Goal: Find specific page/section: Find specific page/section

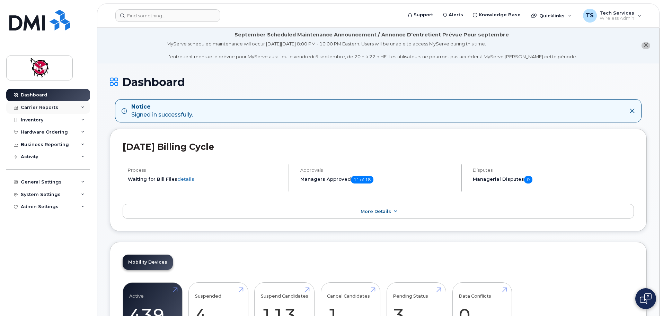
click at [46, 107] on div "Carrier Reports" at bounding box center [39, 108] width 37 height 6
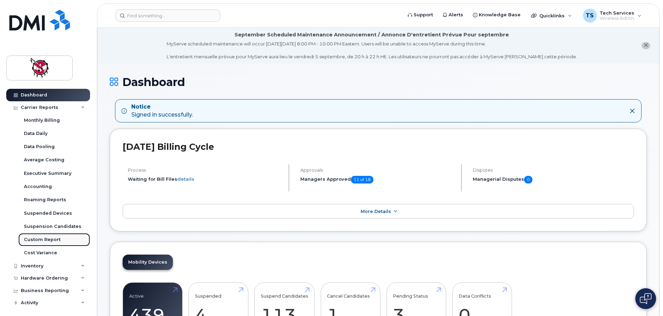
click at [42, 234] on link "Custom Report" at bounding box center [54, 239] width 72 height 13
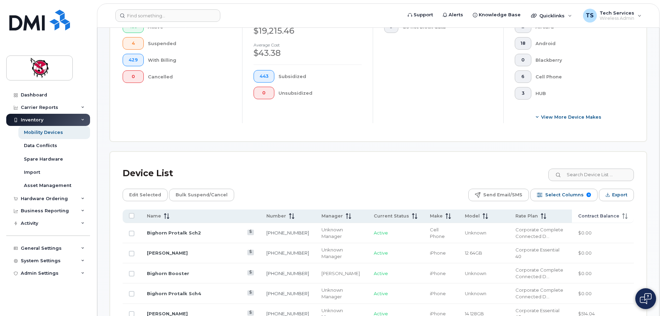
scroll to position [208, 0]
click at [587, 168] on input at bounding box center [591, 174] width 86 height 12
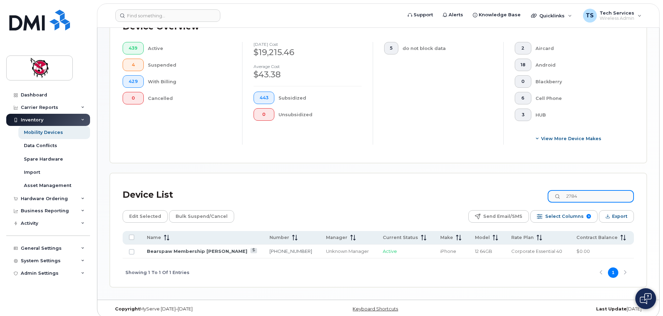
click at [547, 187] on div "Device List 2784" at bounding box center [378, 195] width 511 height 18
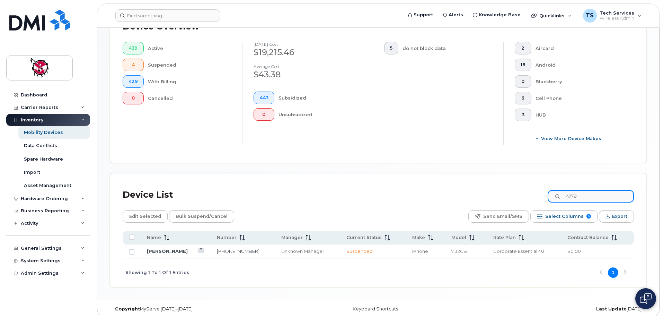
type input "4778"
click at [161, 244] on td "[PERSON_NAME]" at bounding box center [176, 251] width 70 height 14
click at [162, 248] on link "[PERSON_NAME]" at bounding box center [167, 251] width 41 height 6
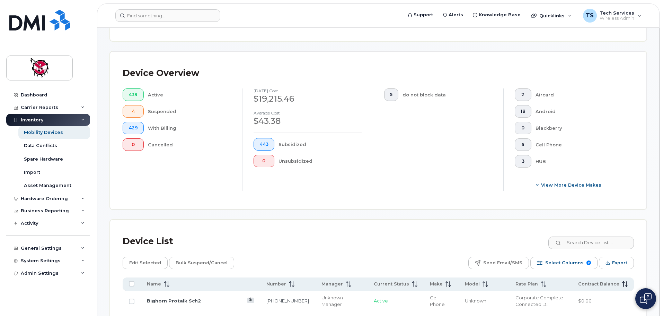
scroll to position [173, 0]
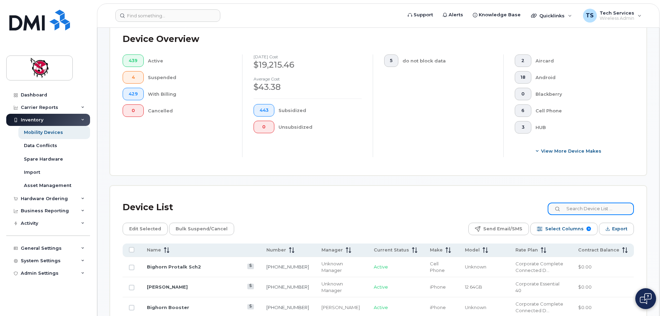
click at [592, 202] on input at bounding box center [591, 208] width 86 height 12
click at [583, 202] on input at bounding box center [591, 208] width 86 height 12
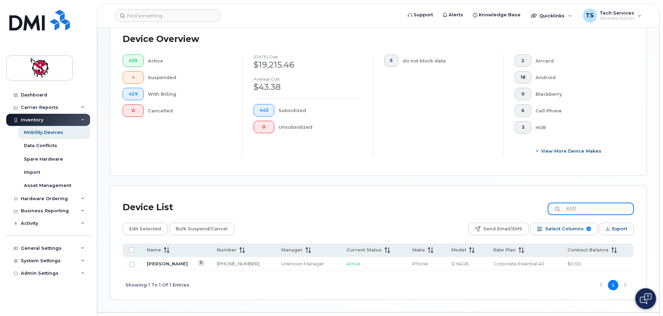
type input "6331"
click at [157, 260] on link "[PERSON_NAME]" at bounding box center [167, 263] width 41 height 6
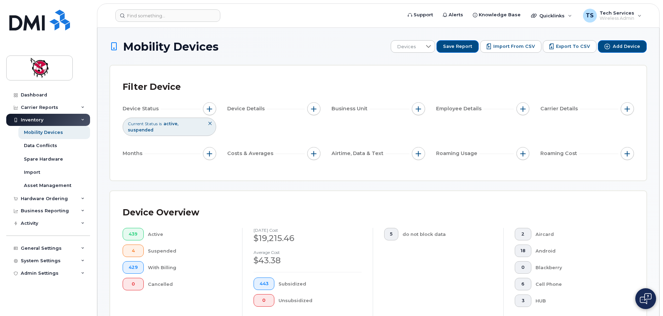
scroll to position [161, 0]
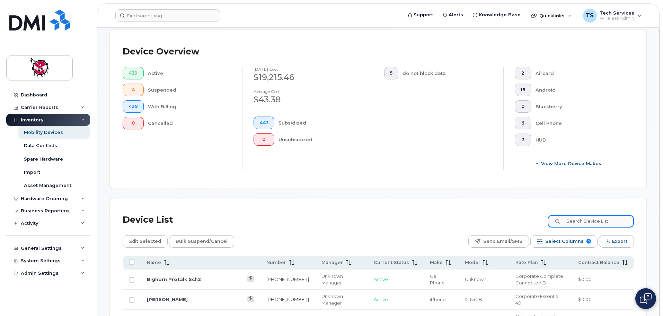
click at [594, 215] on input at bounding box center [591, 221] width 86 height 12
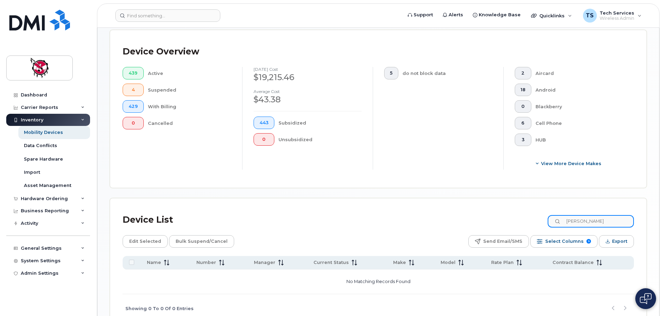
drag, startPoint x: 599, startPoint y: 211, endPoint x: 534, endPoint y: 212, distance: 64.8
click at [534, 212] on div "Device List [PERSON_NAME]" at bounding box center [378, 220] width 511 height 18
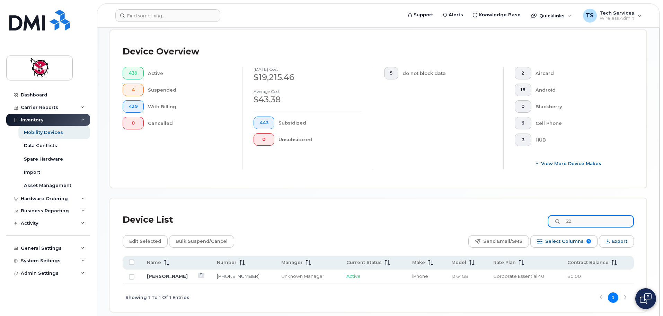
type input "2"
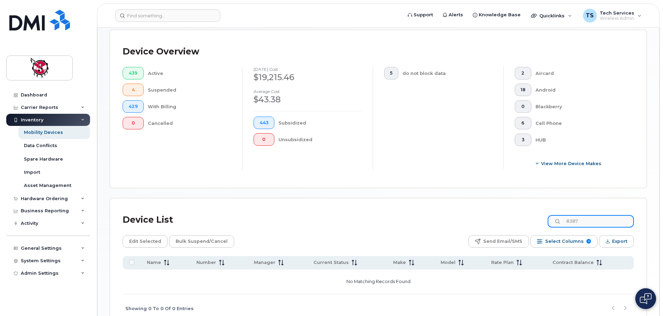
drag, startPoint x: 590, startPoint y: 211, endPoint x: 547, endPoint y: 211, distance: 43.3
click at [547, 211] on div "Device List 8387" at bounding box center [378, 220] width 511 height 18
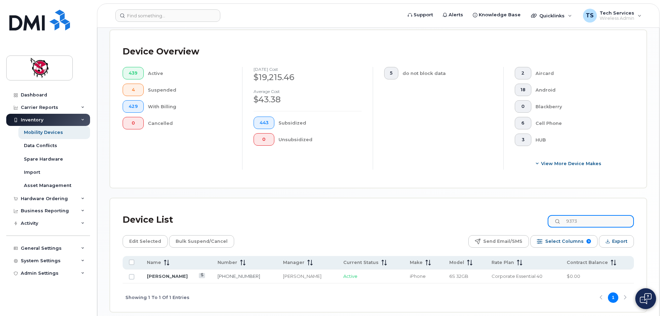
type input "9373"
